Goal: Navigation & Orientation: Find specific page/section

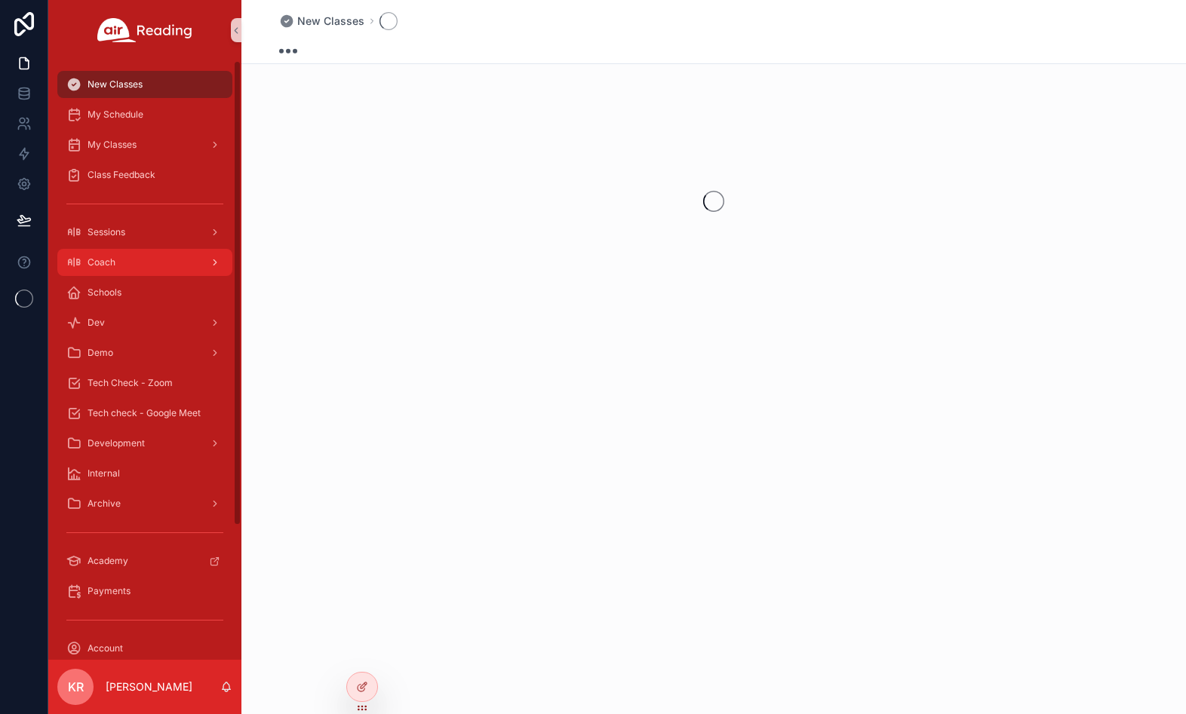
click at [124, 272] on div "Coach" at bounding box center [144, 262] width 157 height 24
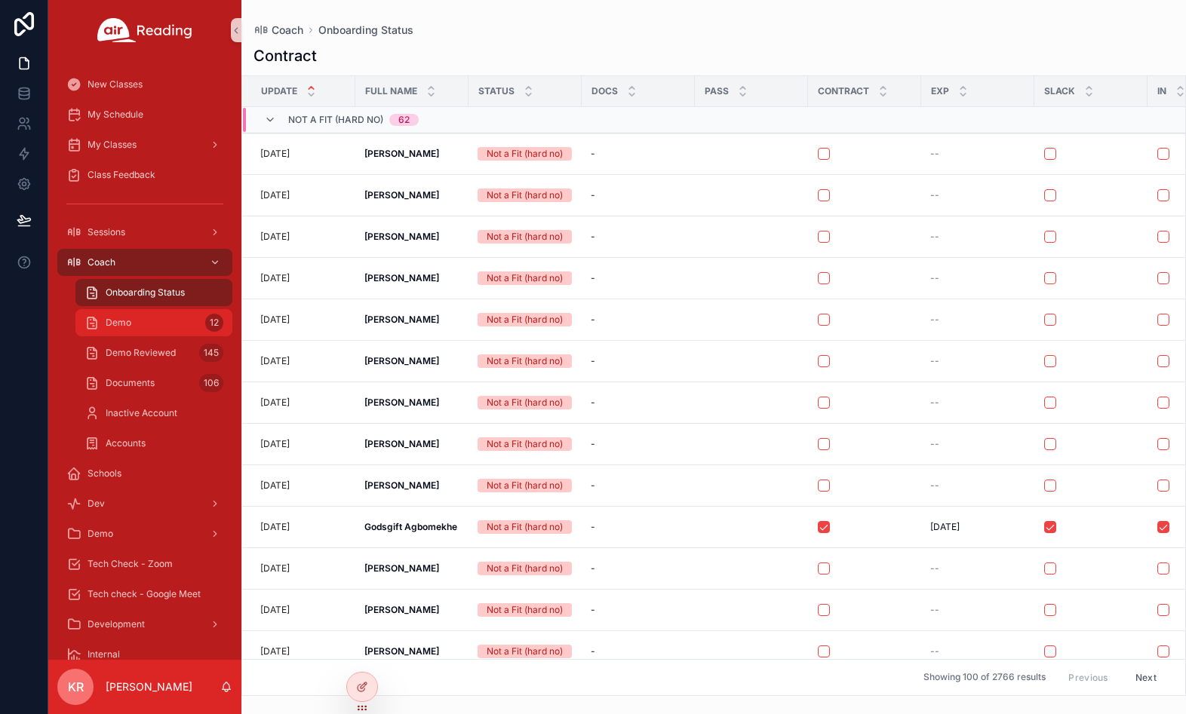
click at [162, 319] on div "Demo 12" at bounding box center [153, 323] width 139 height 24
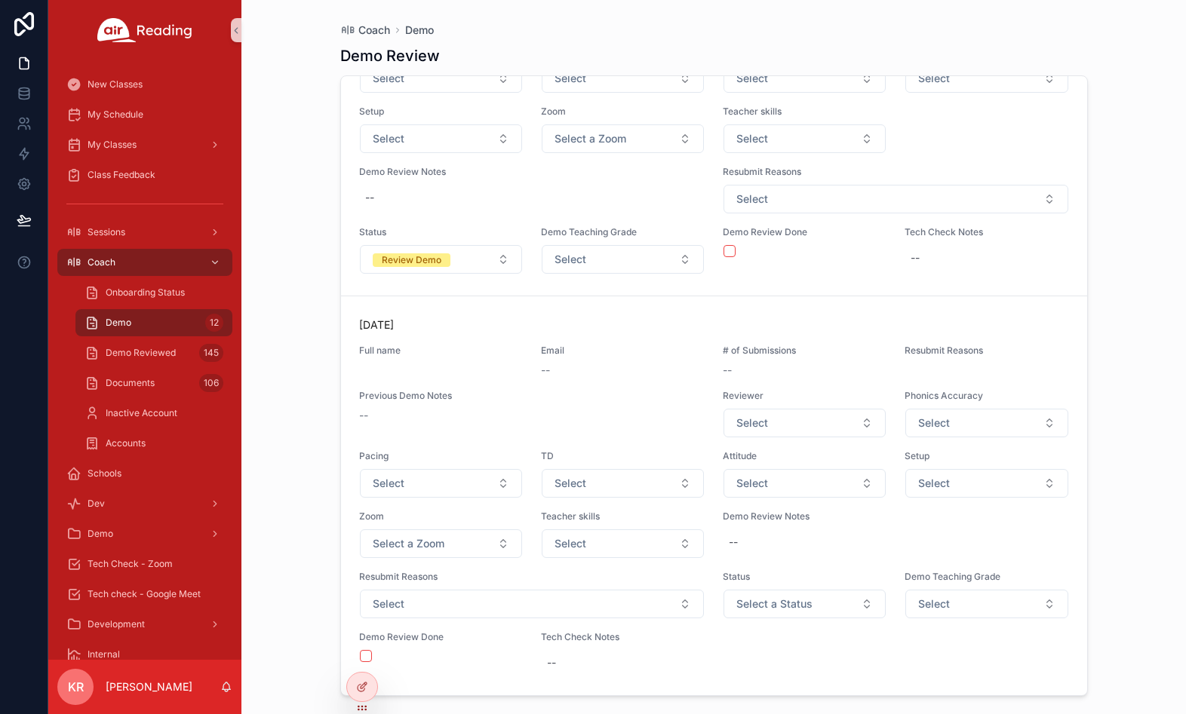
scroll to position [5099, 0]
click at [145, 567] on span "Tech Check - Zoom" at bounding box center [130, 564] width 85 height 12
